Goal: Task Accomplishment & Management: Manage account settings

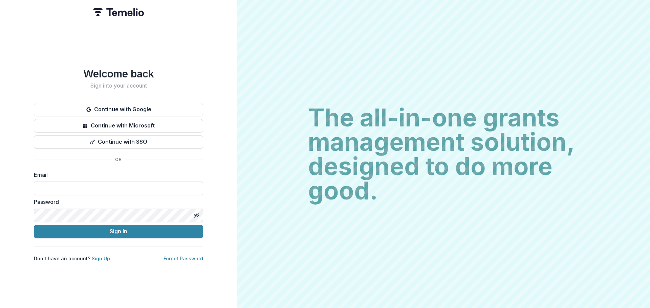
click at [140, 189] on input at bounding box center [118, 189] width 169 height 14
type input "**********"
click at [34, 225] on button "Sign In" at bounding box center [118, 232] width 169 height 14
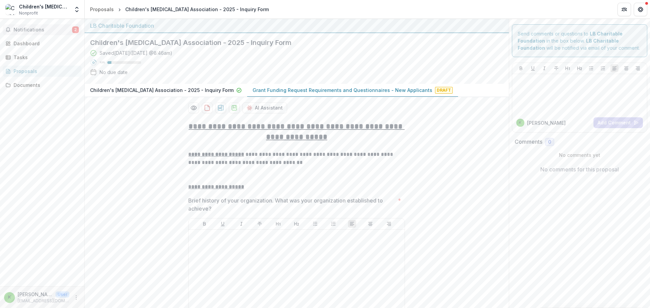
click at [59, 30] on span "Notifications" at bounding box center [43, 30] width 59 height 6
